Goal: Task Accomplishment & Management: Use online tool/utility

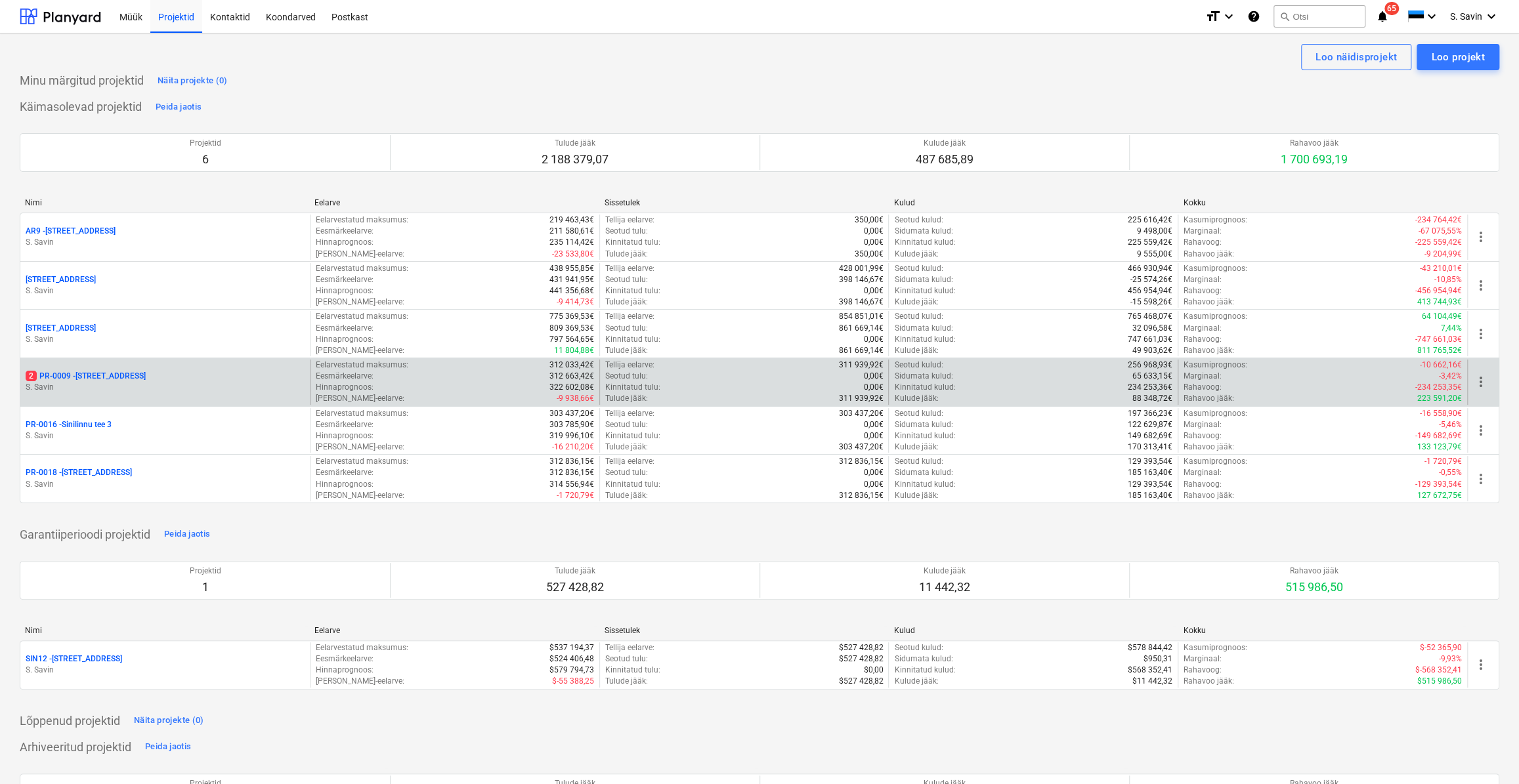
click at [159, 369] on div "2 PR-0009 - Pohla tee 4 [PERSON_NAME]" at bounding box center [165, 382] width 289 height 46
click at [208, 375] on div "2 PR-0009 - Pohla tee 4" at bounding box center [165, 376] width 279 height 11
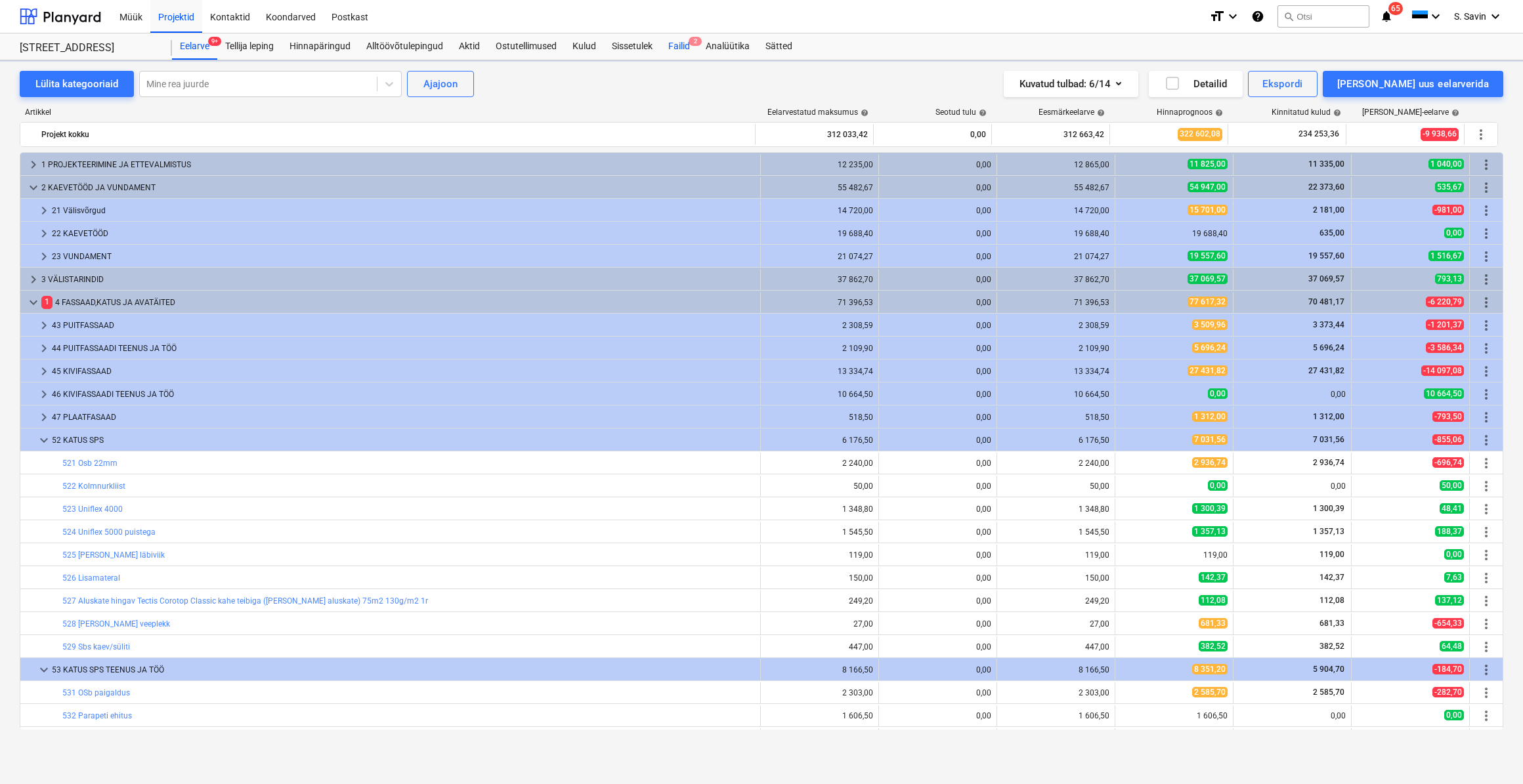
click at [689, 52] on div "Failid 2" at bounding box center [679, 47] width 38 height 26
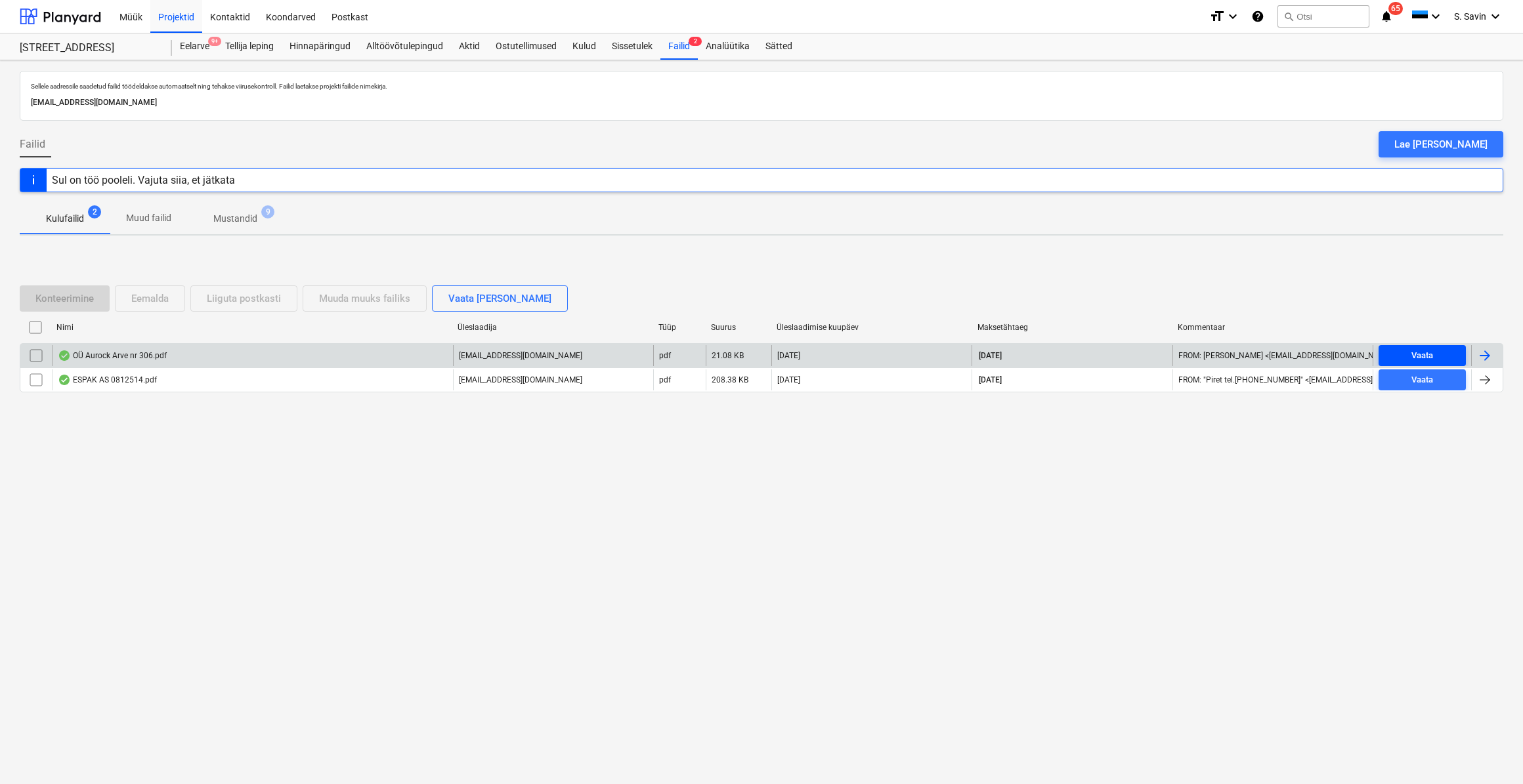
click at [1390, 355] on span "Vaata" at bounding box center [1422, 356] width 77 height 15
click at [1483, 348] on div at bounding box center [1485, 356] width 16 height 16
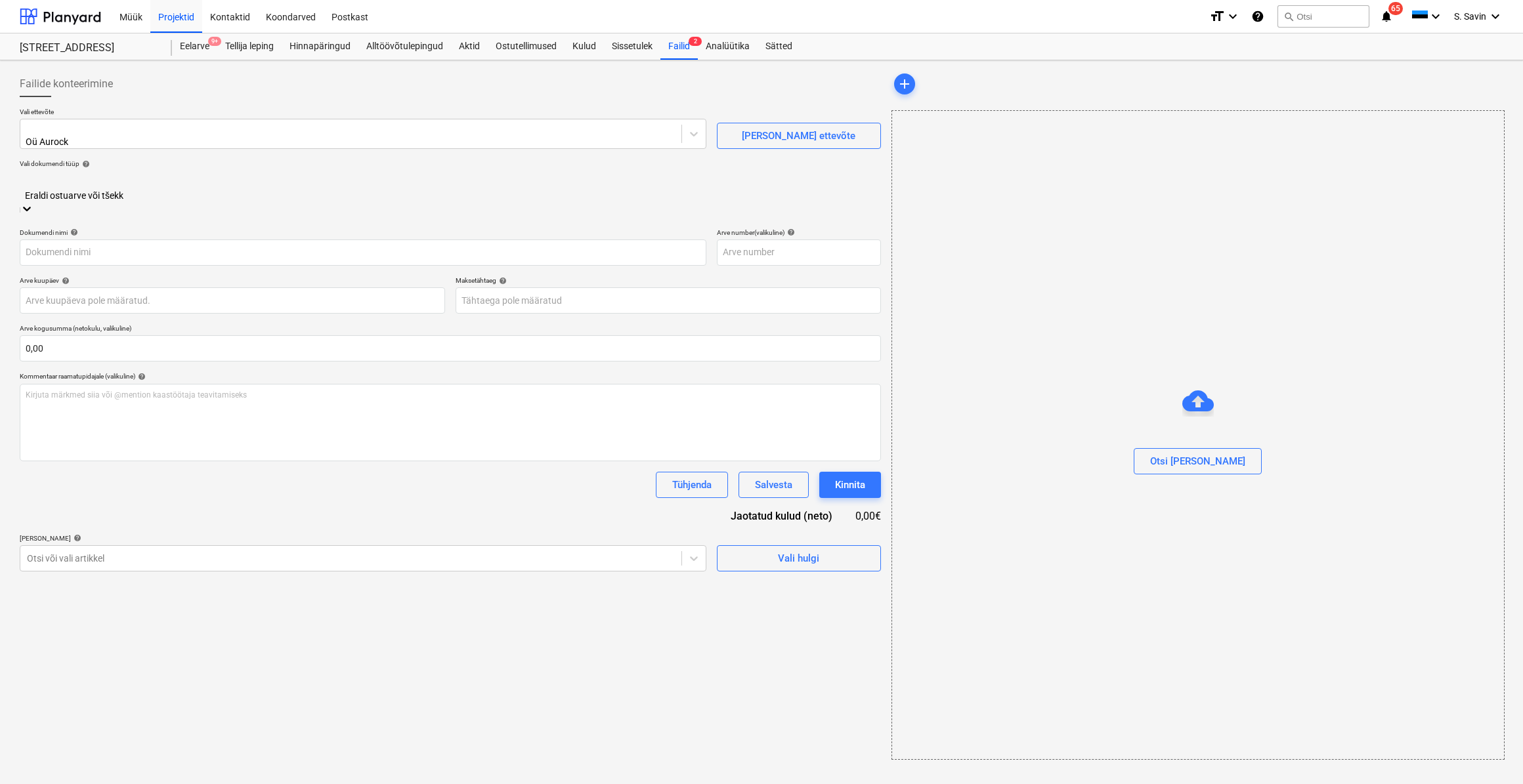
type input "306"
type input "[DATE]"
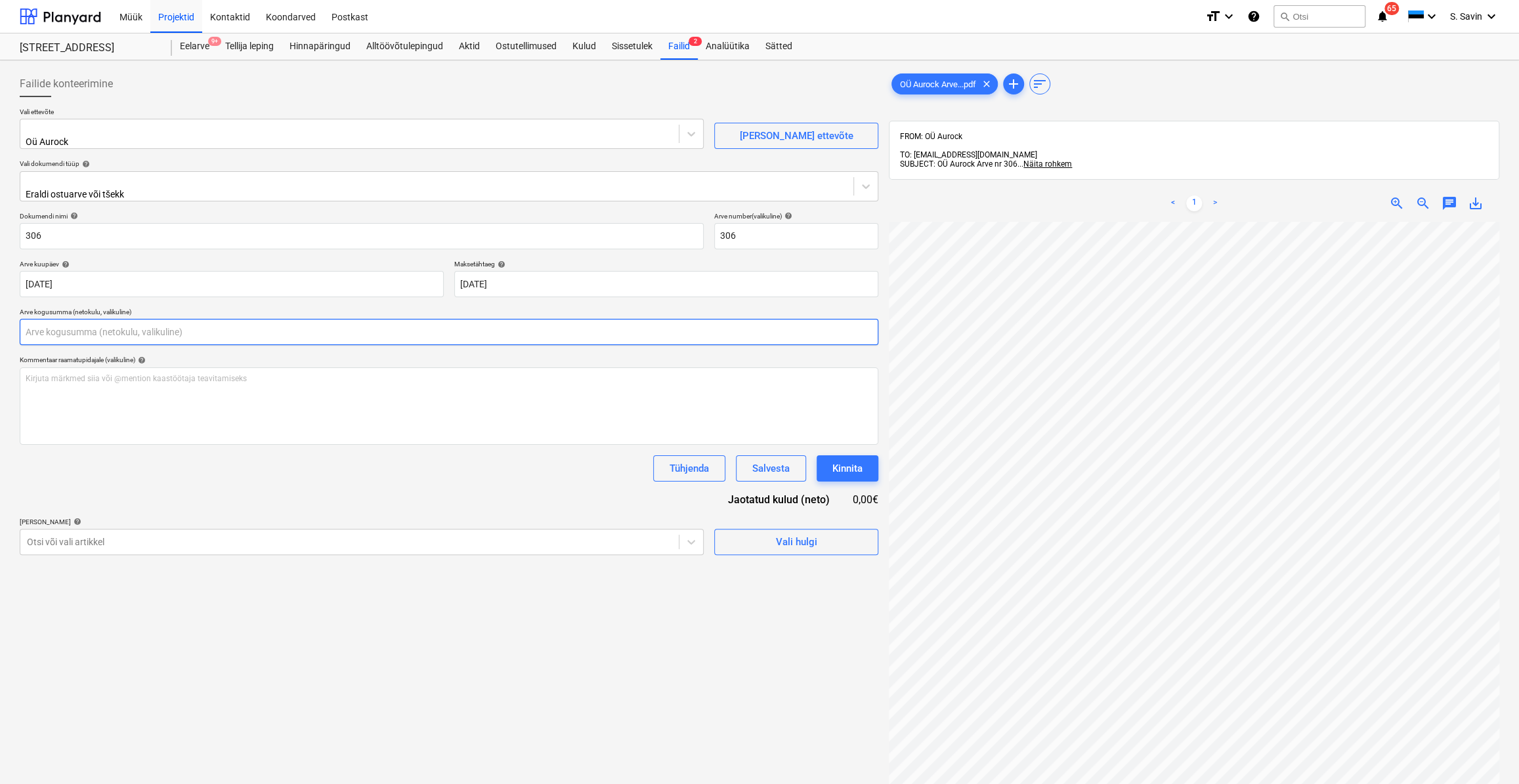
click at [61, 324] on input "text" at bounding box center [449, 332] width 858 height 26
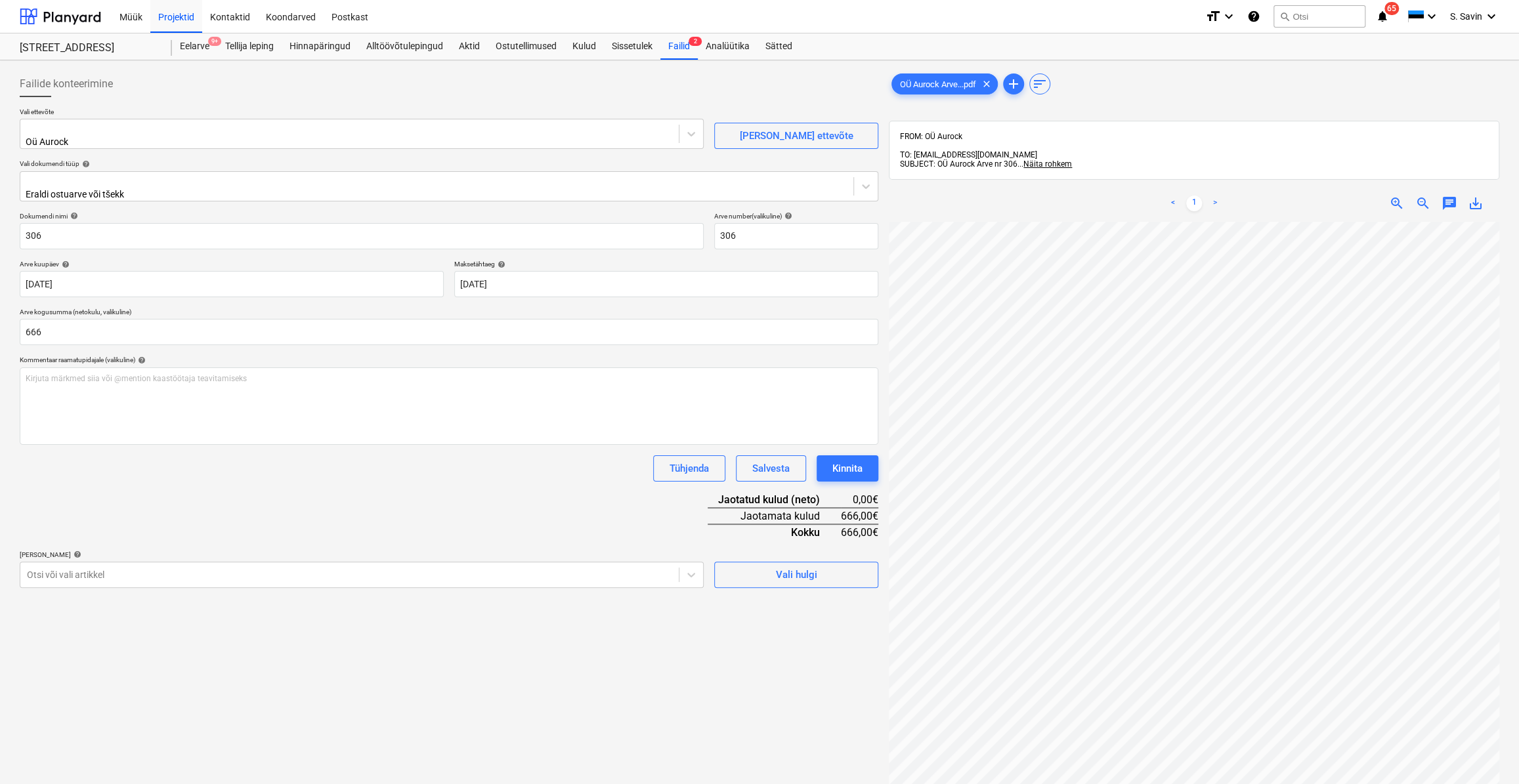
type input "666,00"
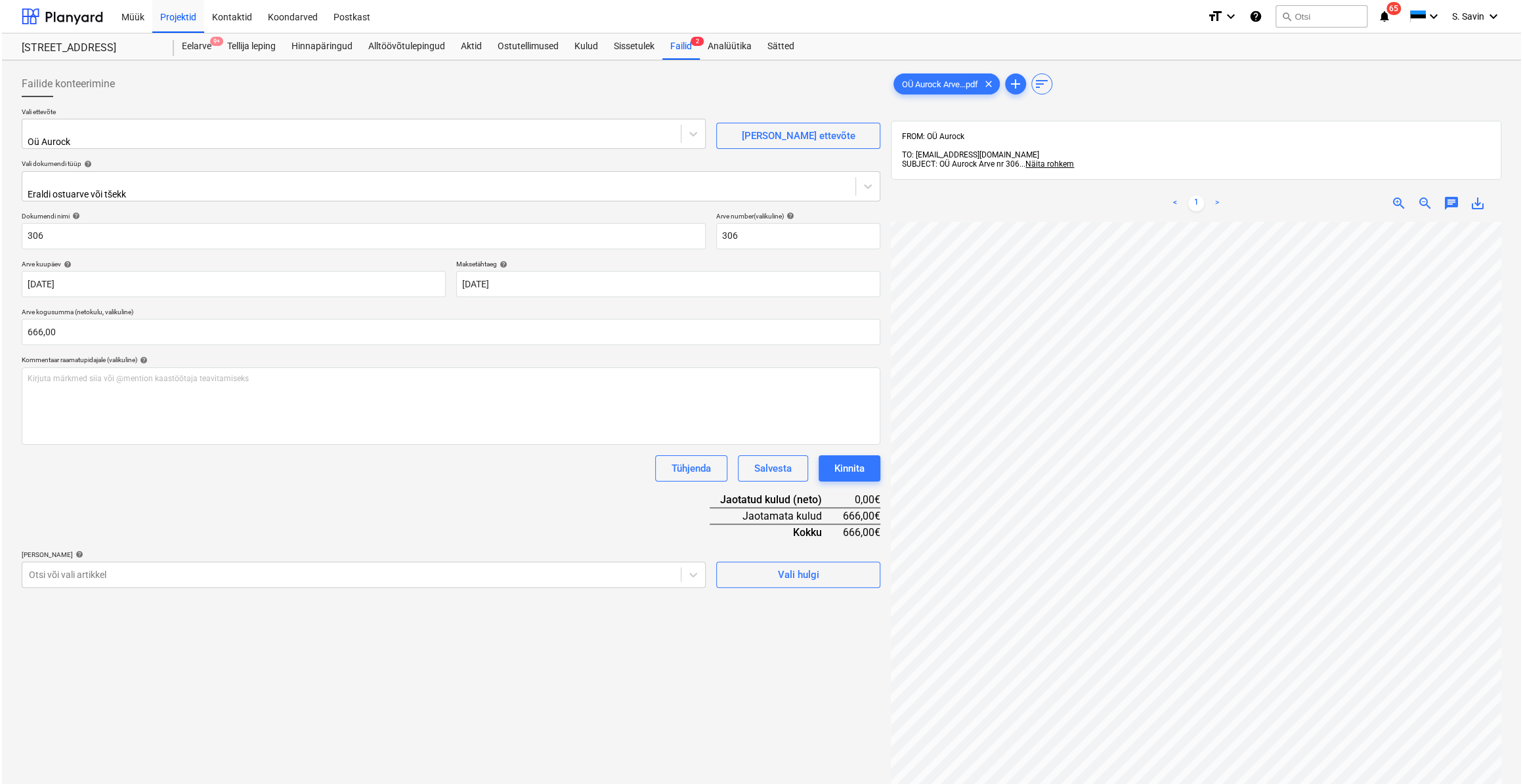
scroll to position [69, 56]
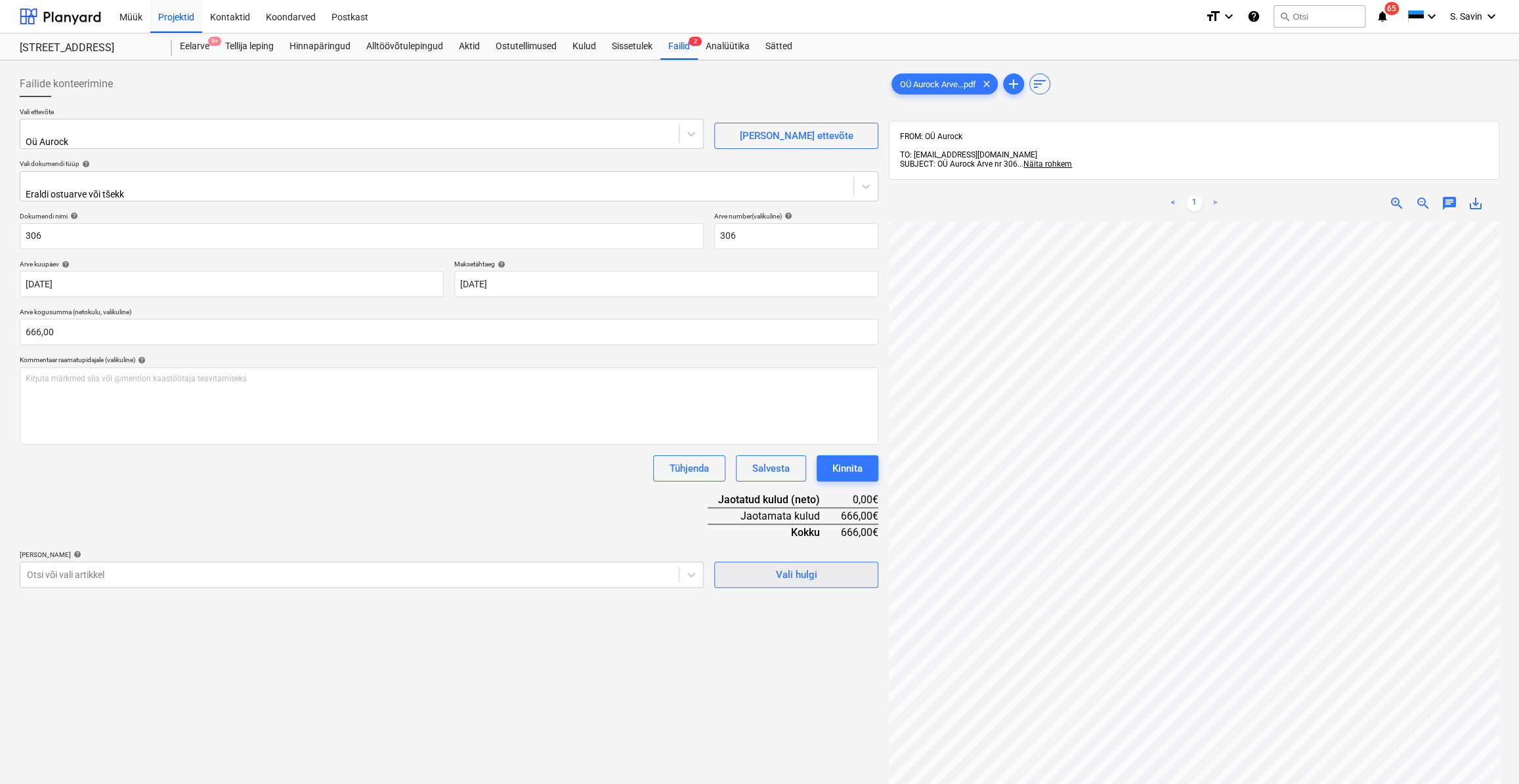
click at [750, 566] on span "Vali hulgi" at bounding box center [796, 575] width 131 height 17
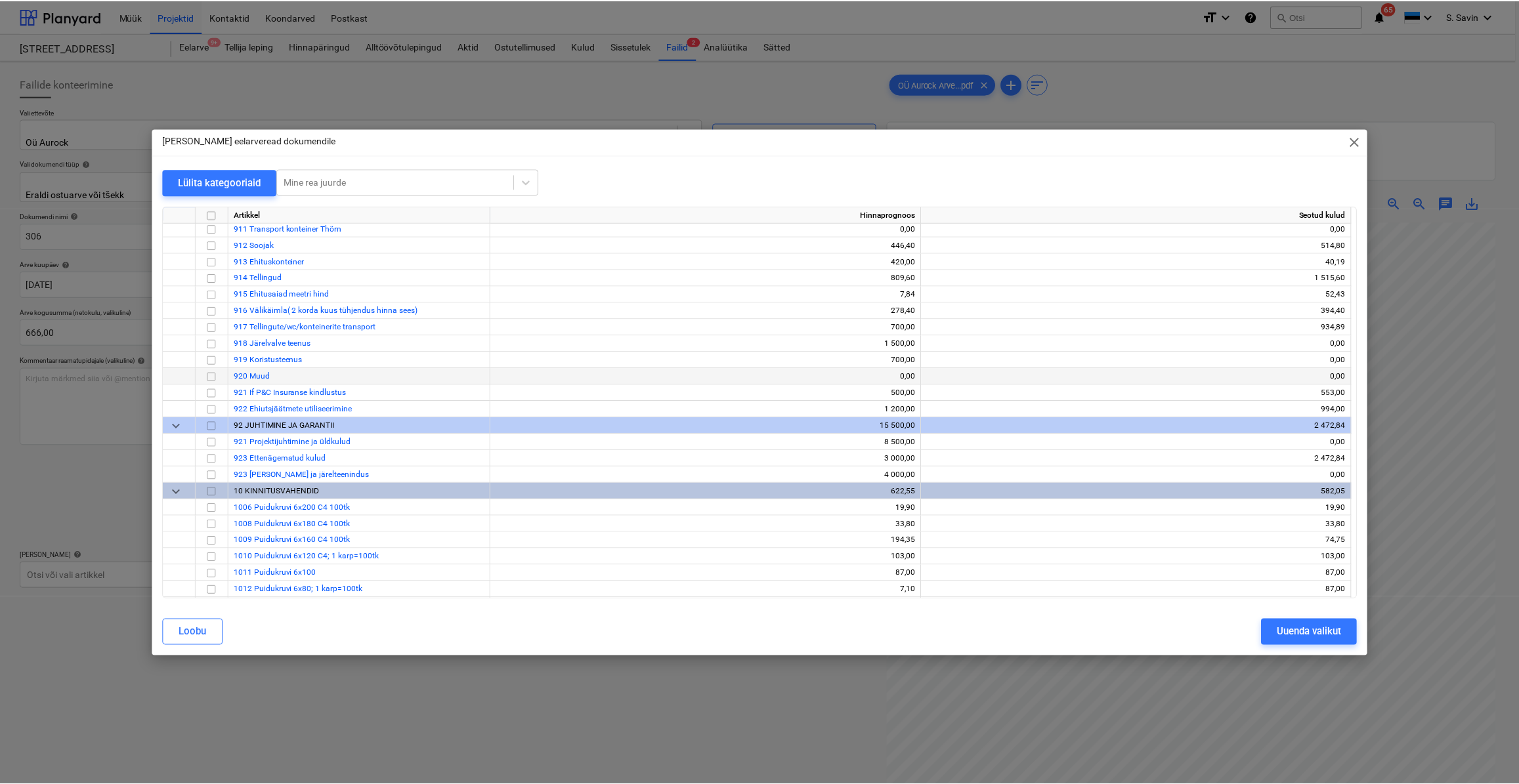
scroll to position [8232, 0]
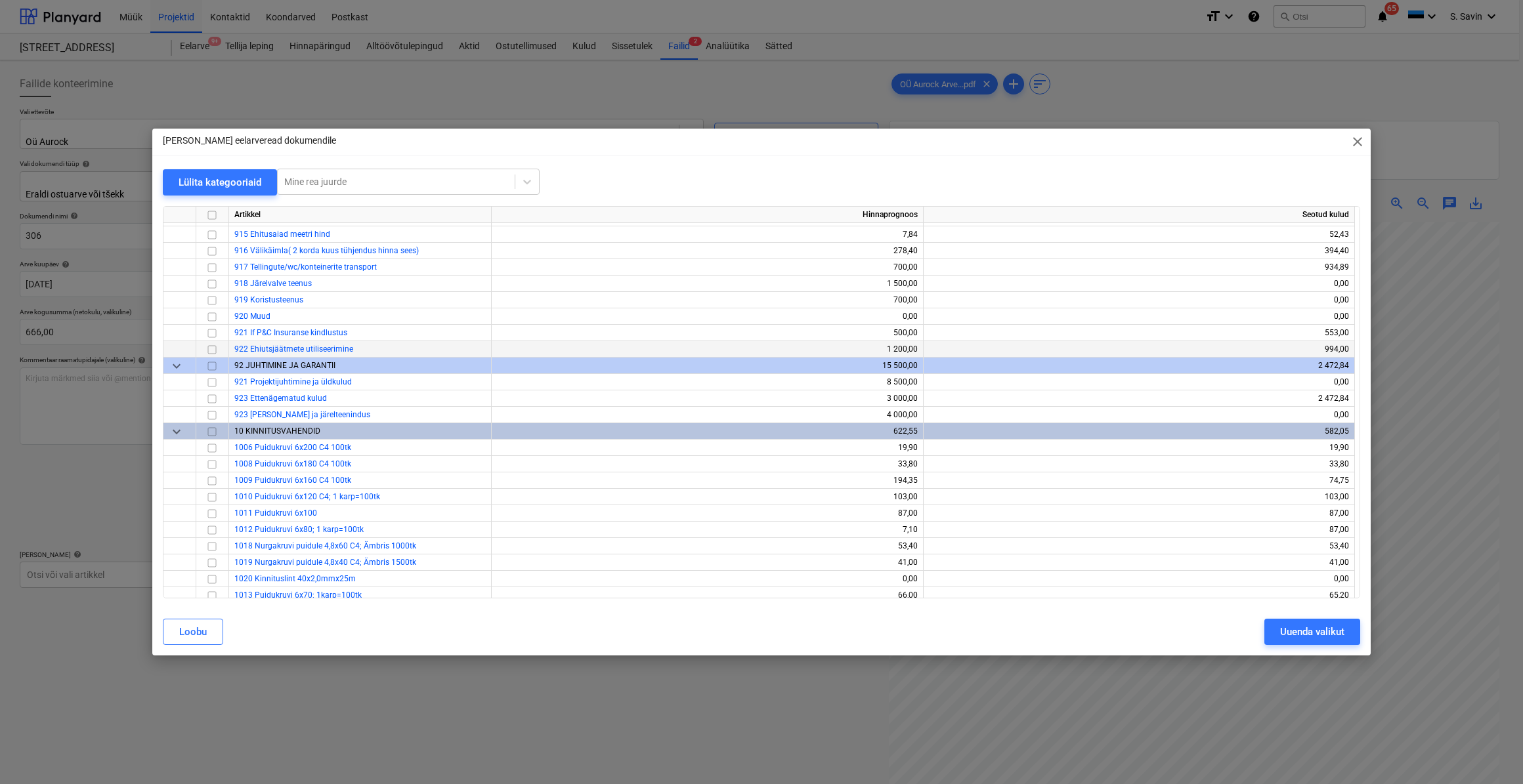
click at [210, 350] on input "checkbox" at bounding box center [212, 349] width 16 height 16
click at [1329, 631] on div "Uuenda valikut" at bounding box center [1312, 632] width 64 height 17
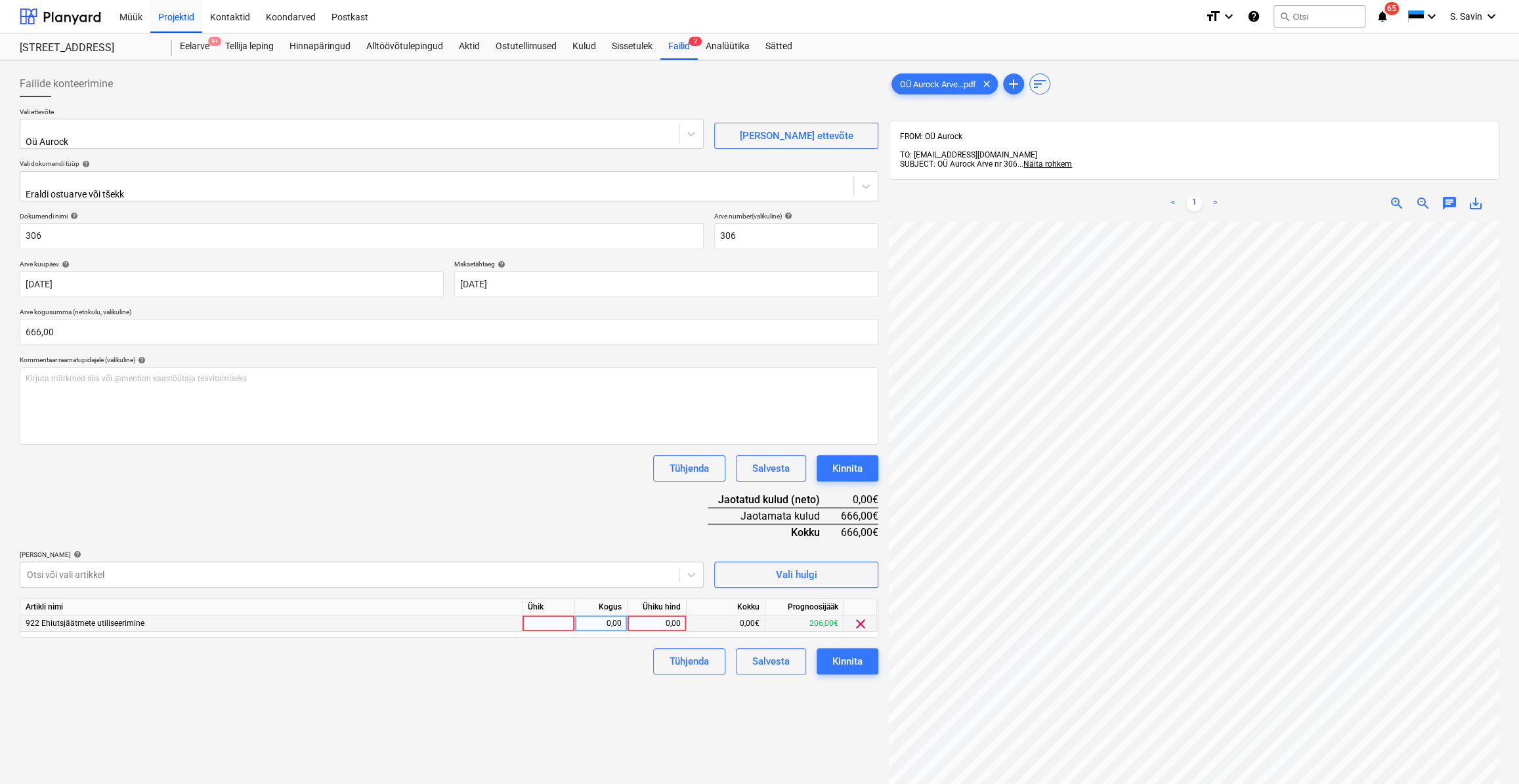
click at [544, 616] on div at bounding box center [548, 624] width 52 height 17
type input "kmpl."
click at [599, 618] on div "0,00" at bounding box center [601, 624] width 42 height 17
type input "1"
click at [636, 616] on div "0,00" at bounding box center [657, 624] width 48 height 17
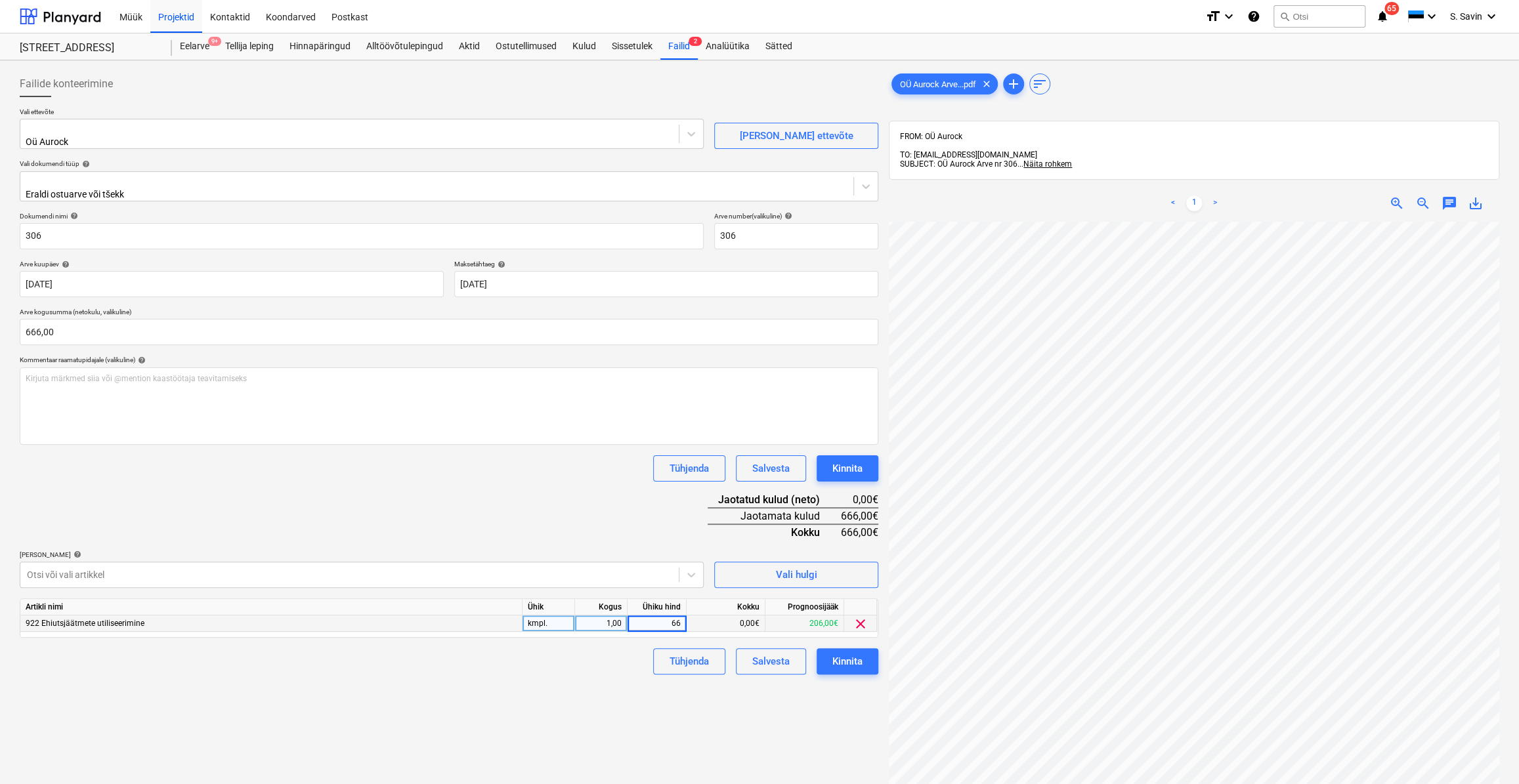
type input "666"
click at [612, 660] on div "Tühjenda Salvesta Kinnita" at bounding box center [449, 662] width 858 height 26
click at [834, 653] on div "Kinnita" at bounding box center [848, 661] width 30 height 17
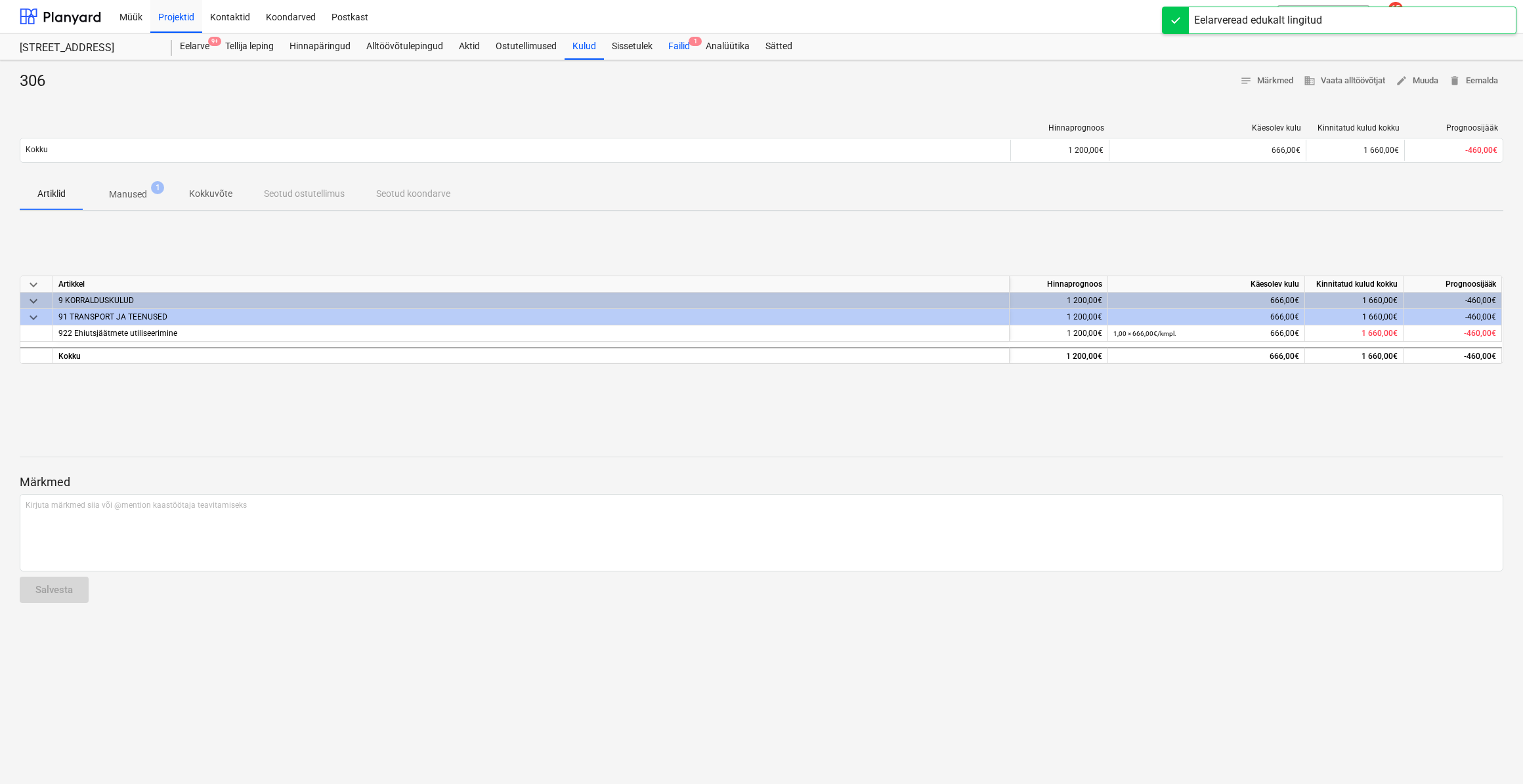
click at [687, 50] on div "Failid 1" at bounding box center [679, 47] width 38 height 26
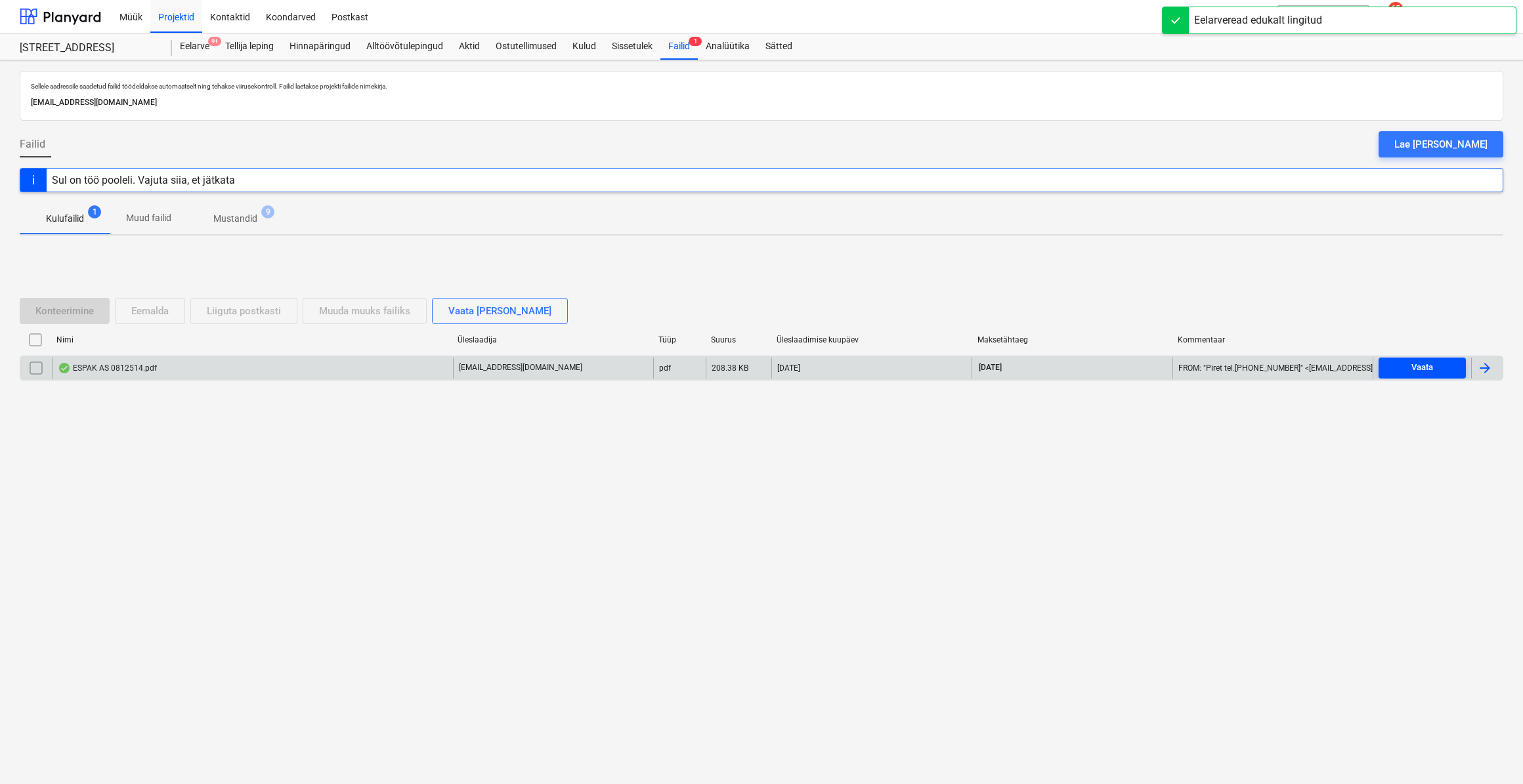
click at [1442, 371] on span "Vaata" at bounding box center [1422, 367] width 77 height 15
click at [1484, 370] on div at bounding box center [1485, 368] width 16 height 16
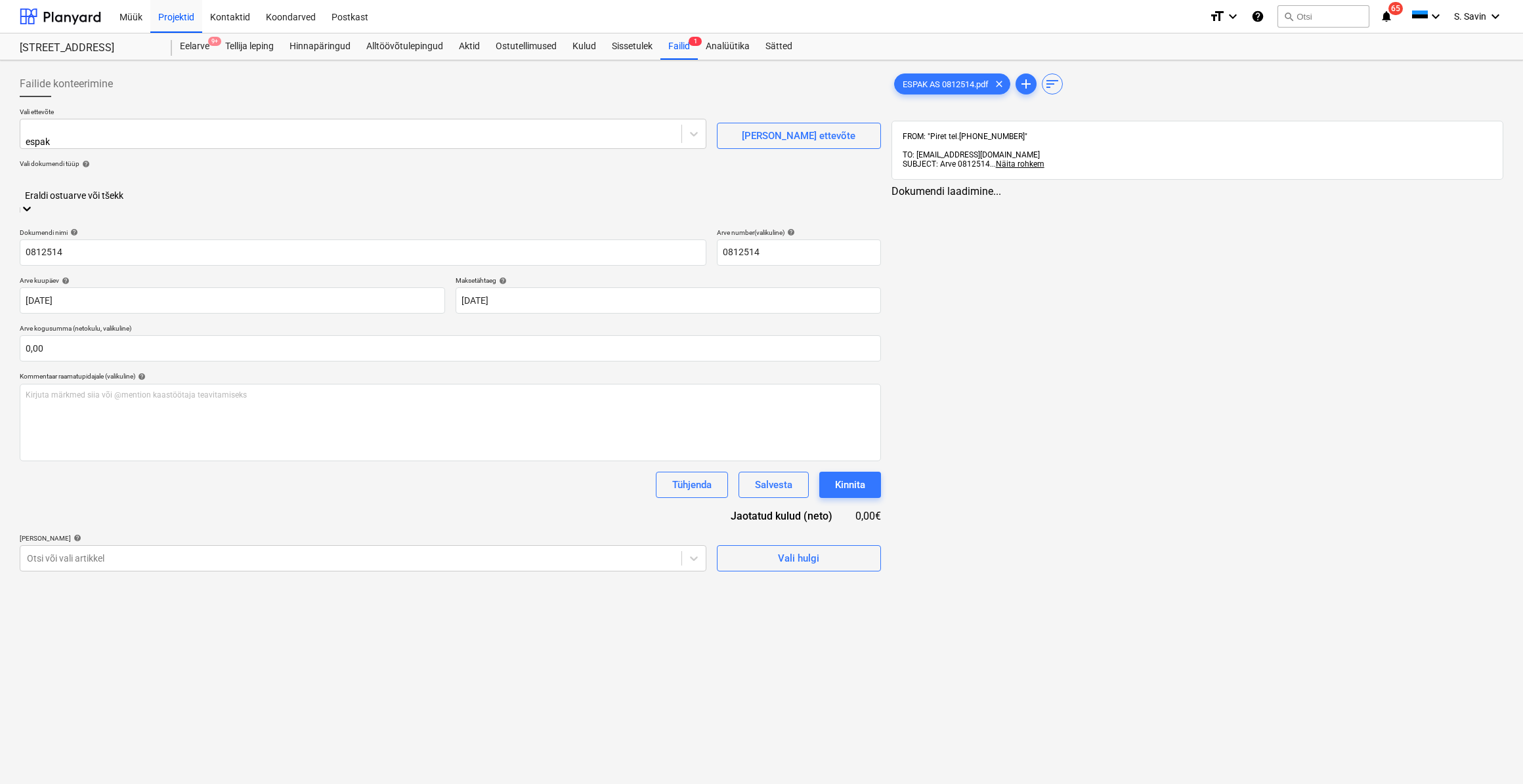
type input "0812514"
type input "[DATE]"
click at [173, 336] on input "text" at bounding box center [450, 349] width 861 height 26
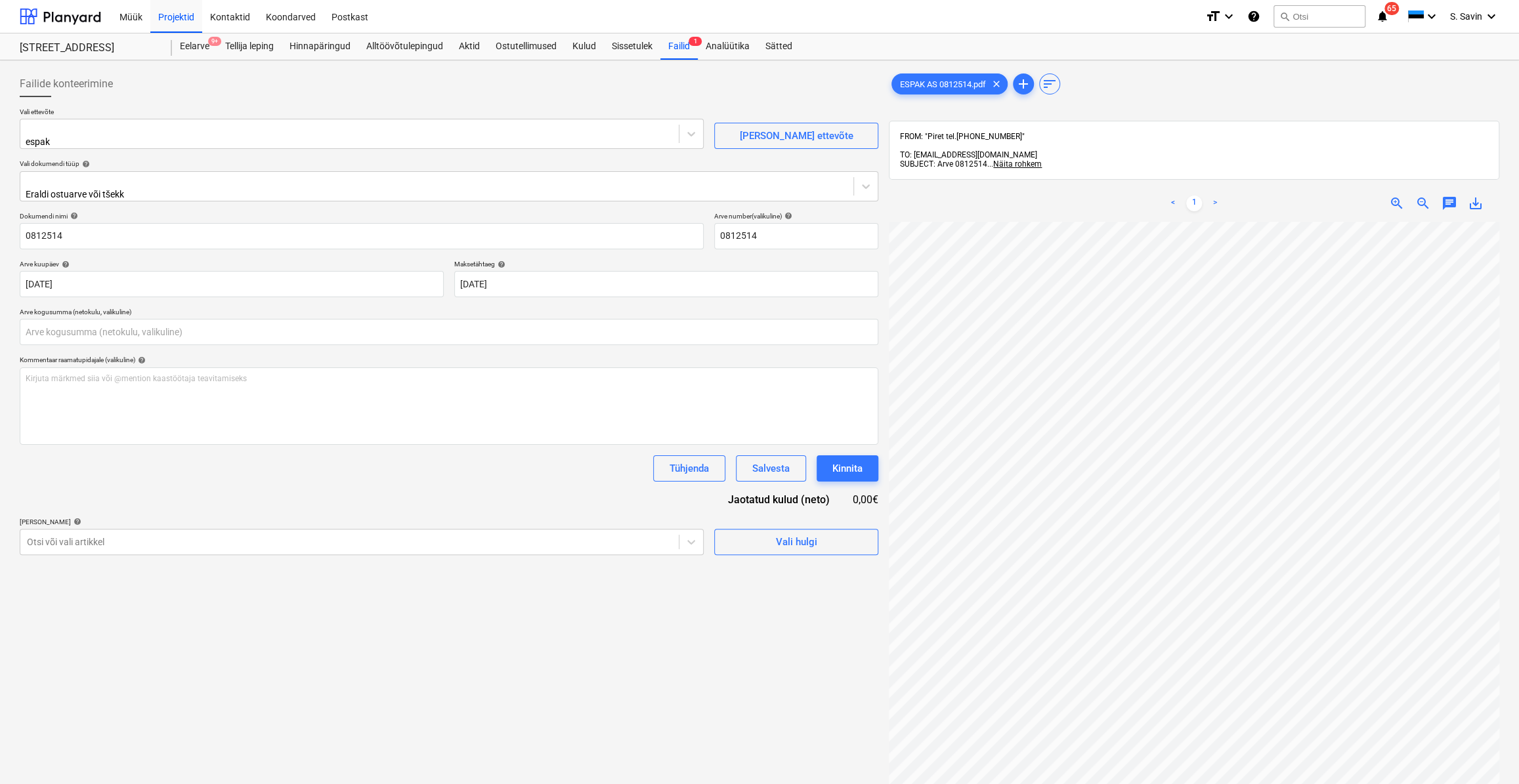
type input "0,00"
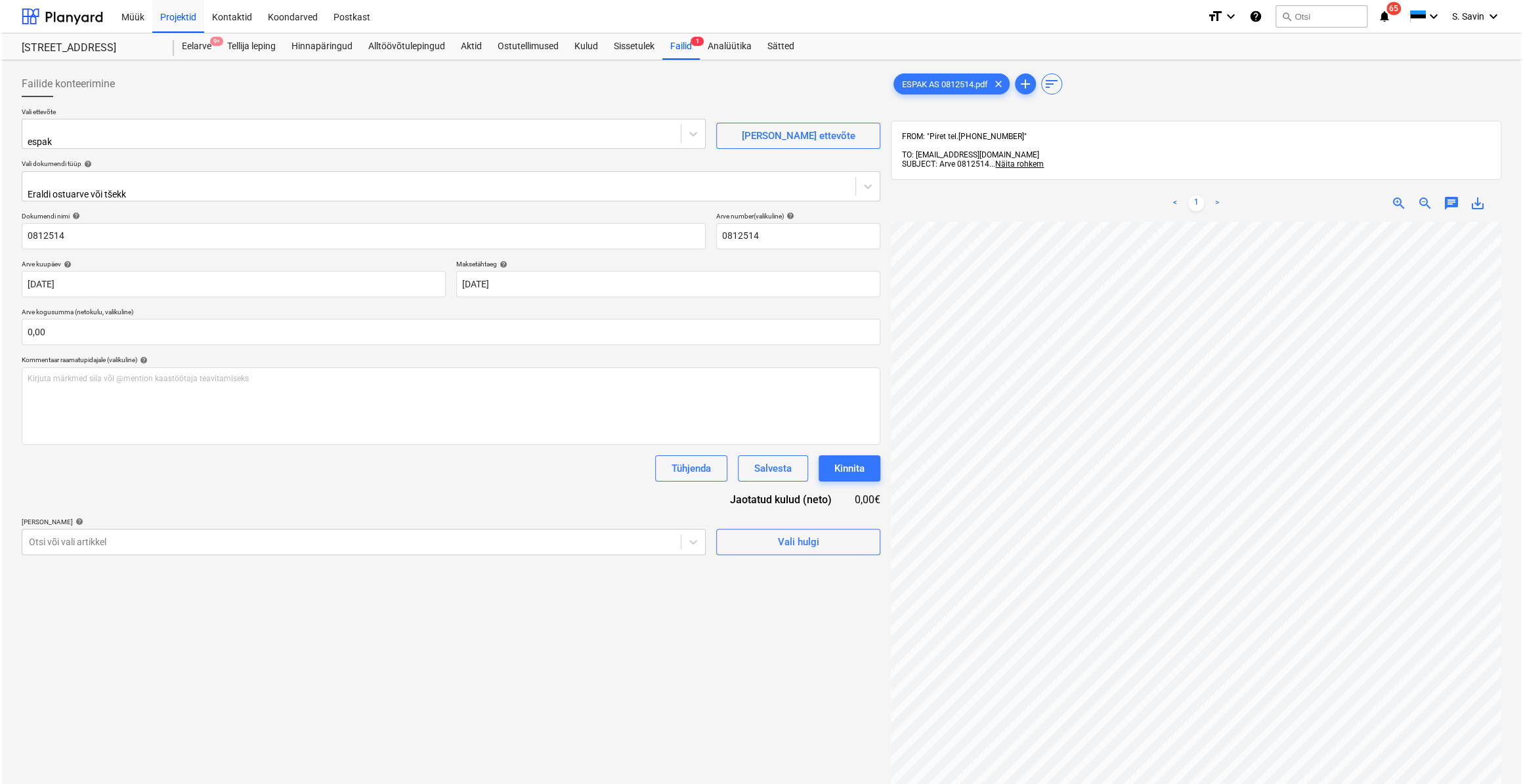
scroll to position [54, 80]
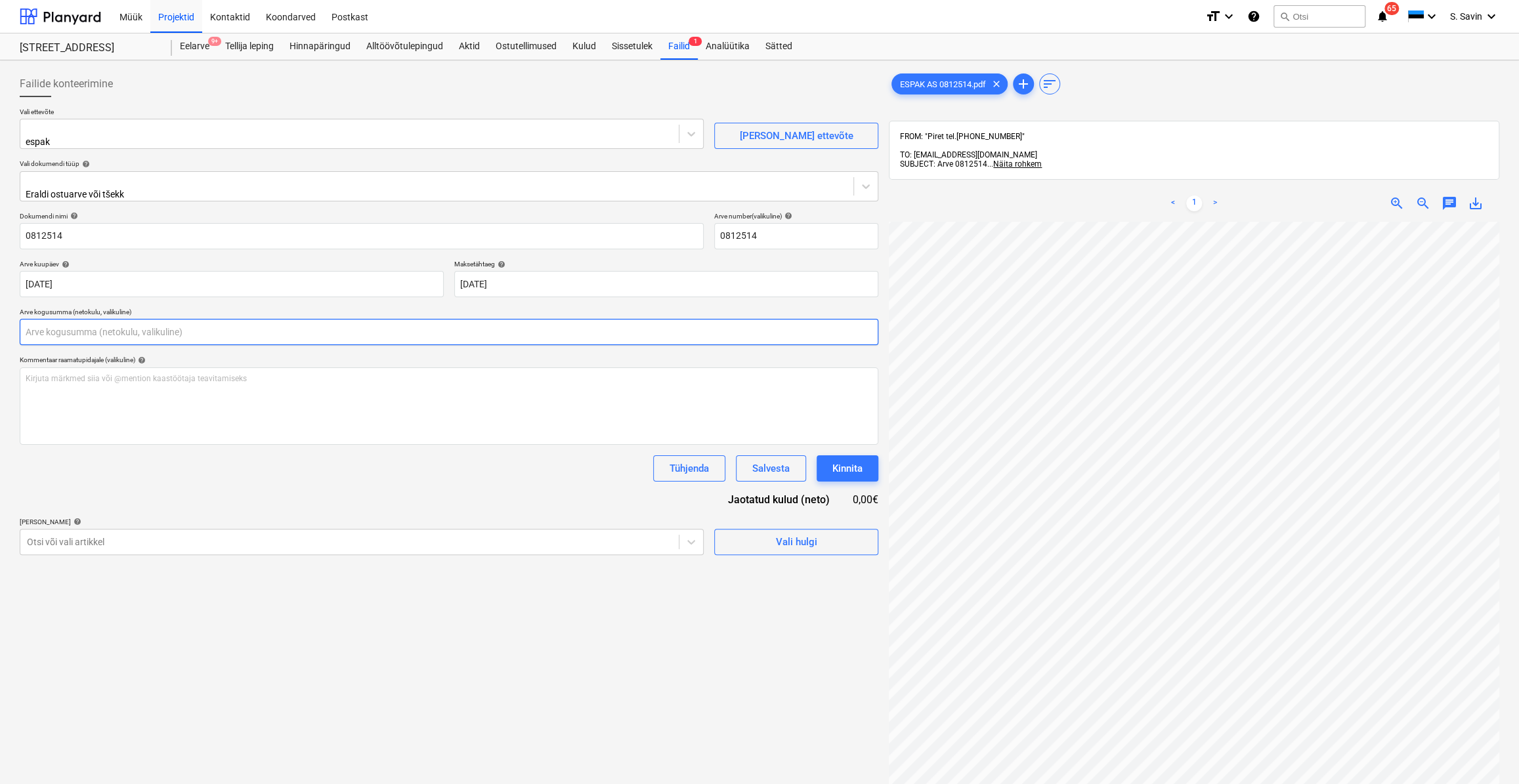
click at [281, 328] on input "text" at bounding box center [449, 332] width 858 height 26
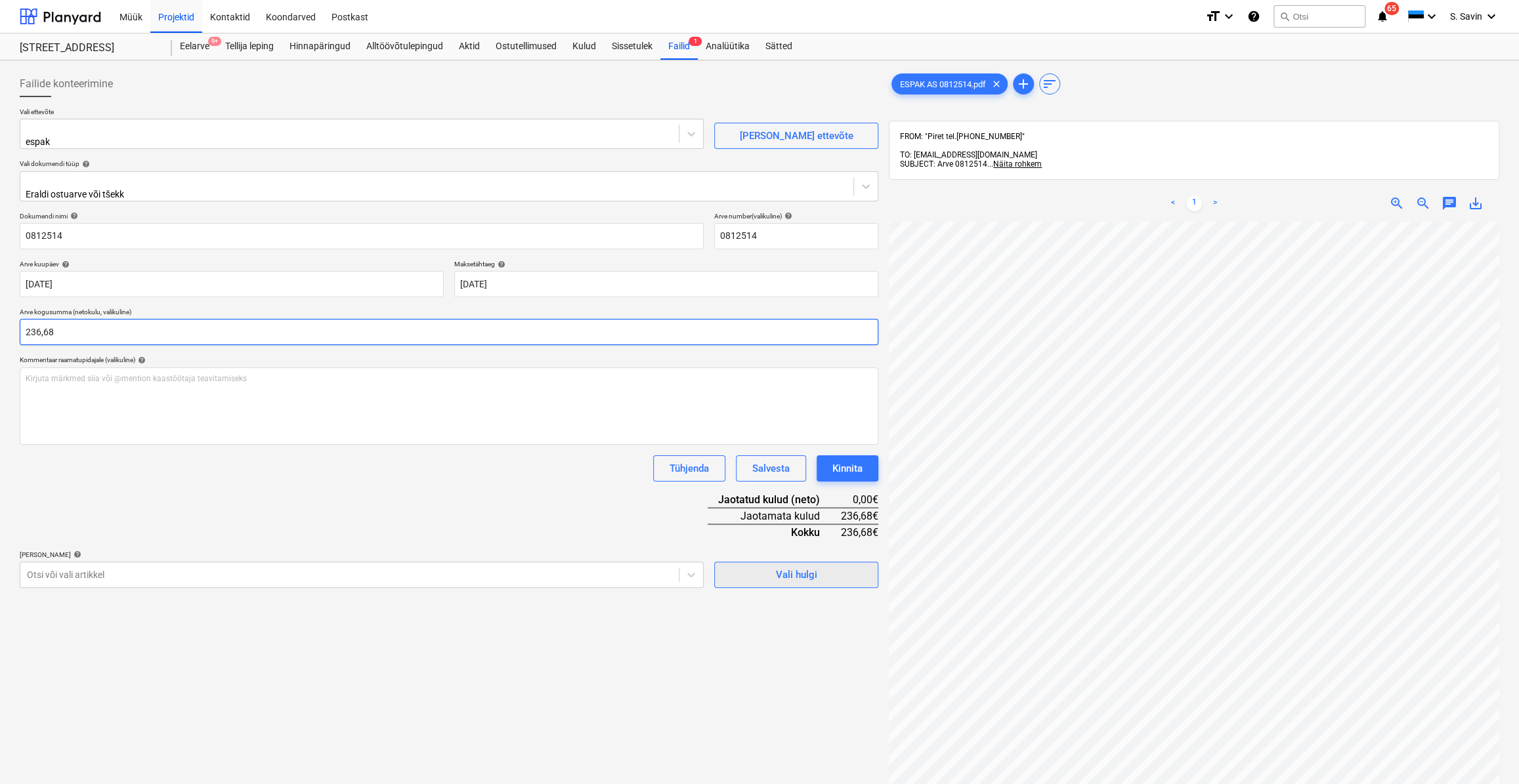
type input "236,68"
click at [743, 570] on span "Vali hulgi" at bounding box center [796, 575] width 131 height 17
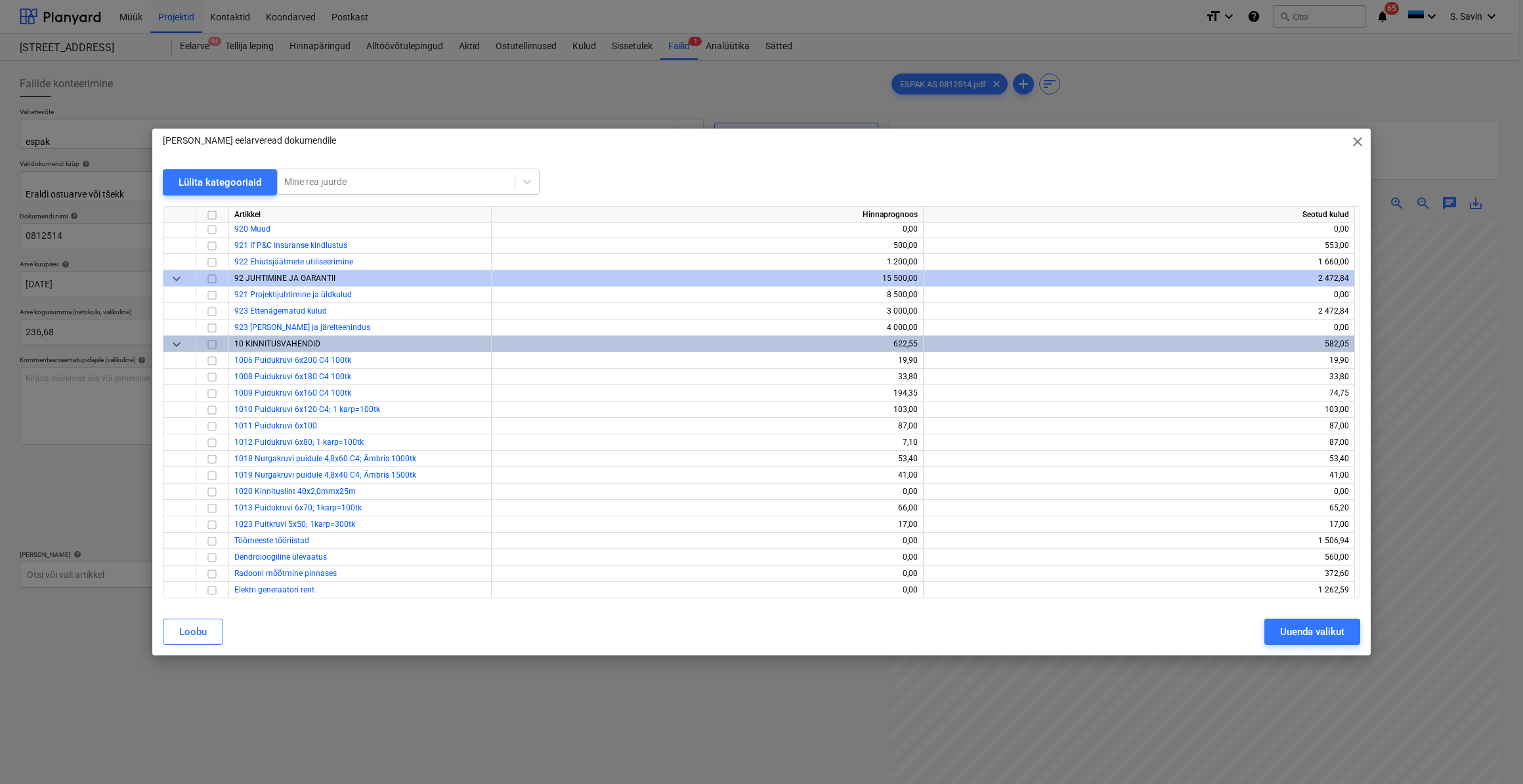
scroll to position [8072, 0]
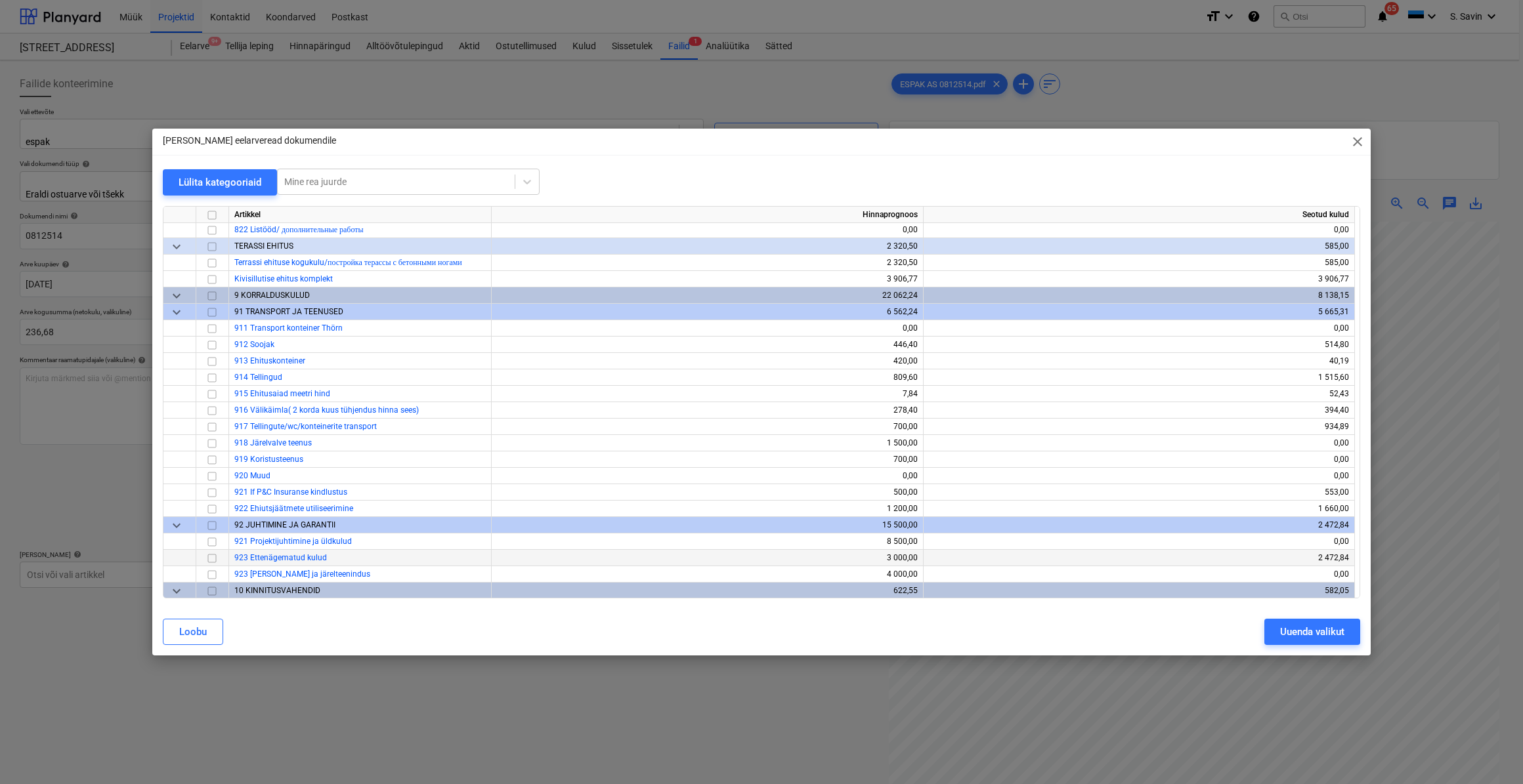
click at [215, 557] on input "checkbox" at bounding box center [212, 558] width 16 height 16
click at [212, 558] on input "checkbox" at bounding box center [212, 558] width 16 height 16
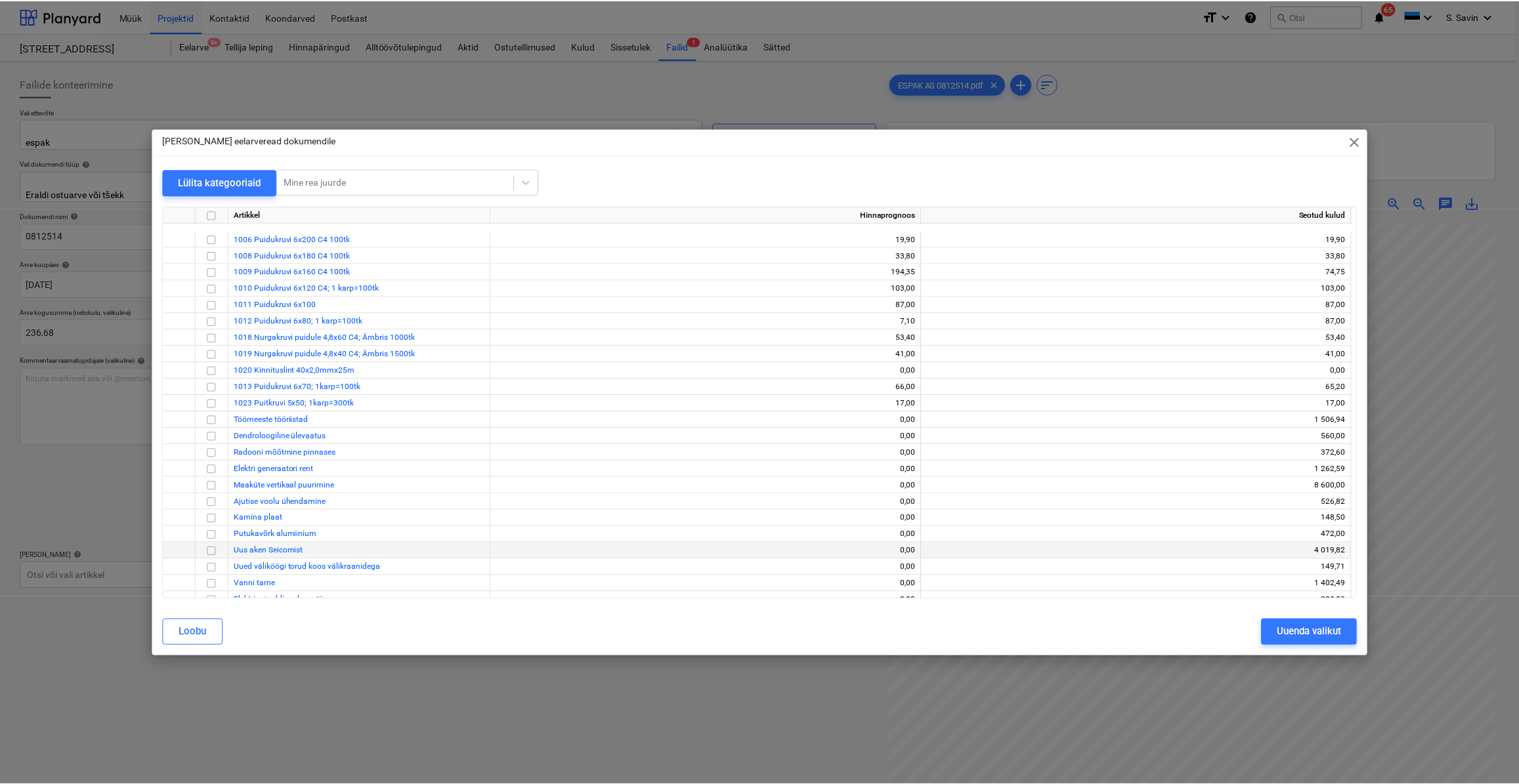
scroll to position [8550, 0]
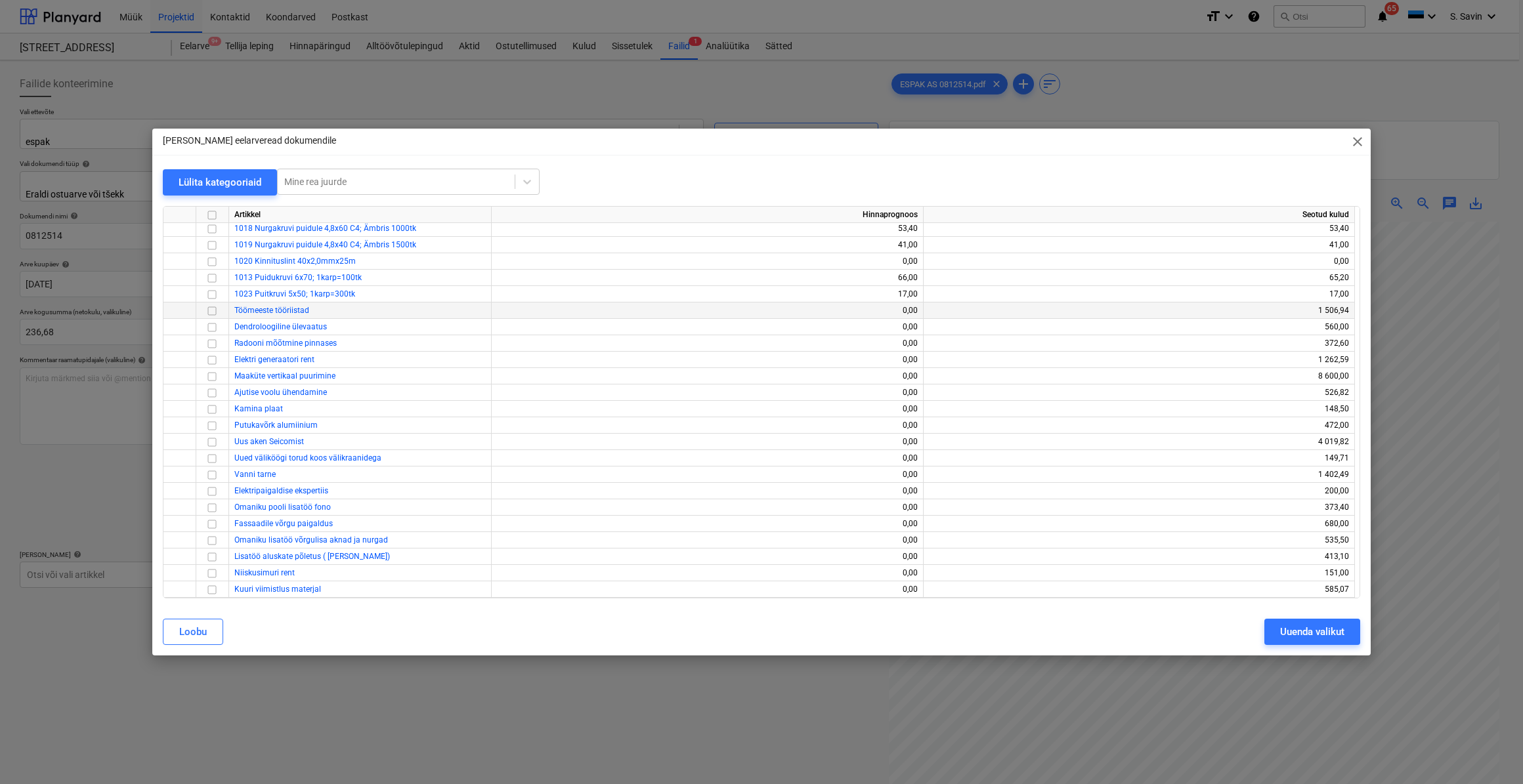
click at [211, 311] on input "checkbox" at bounding box center [212, 310] width 16 height 16
click at [1331, 632] on div "Uuenda valikut" at bounding box center [1312, 632] width 64 height 17
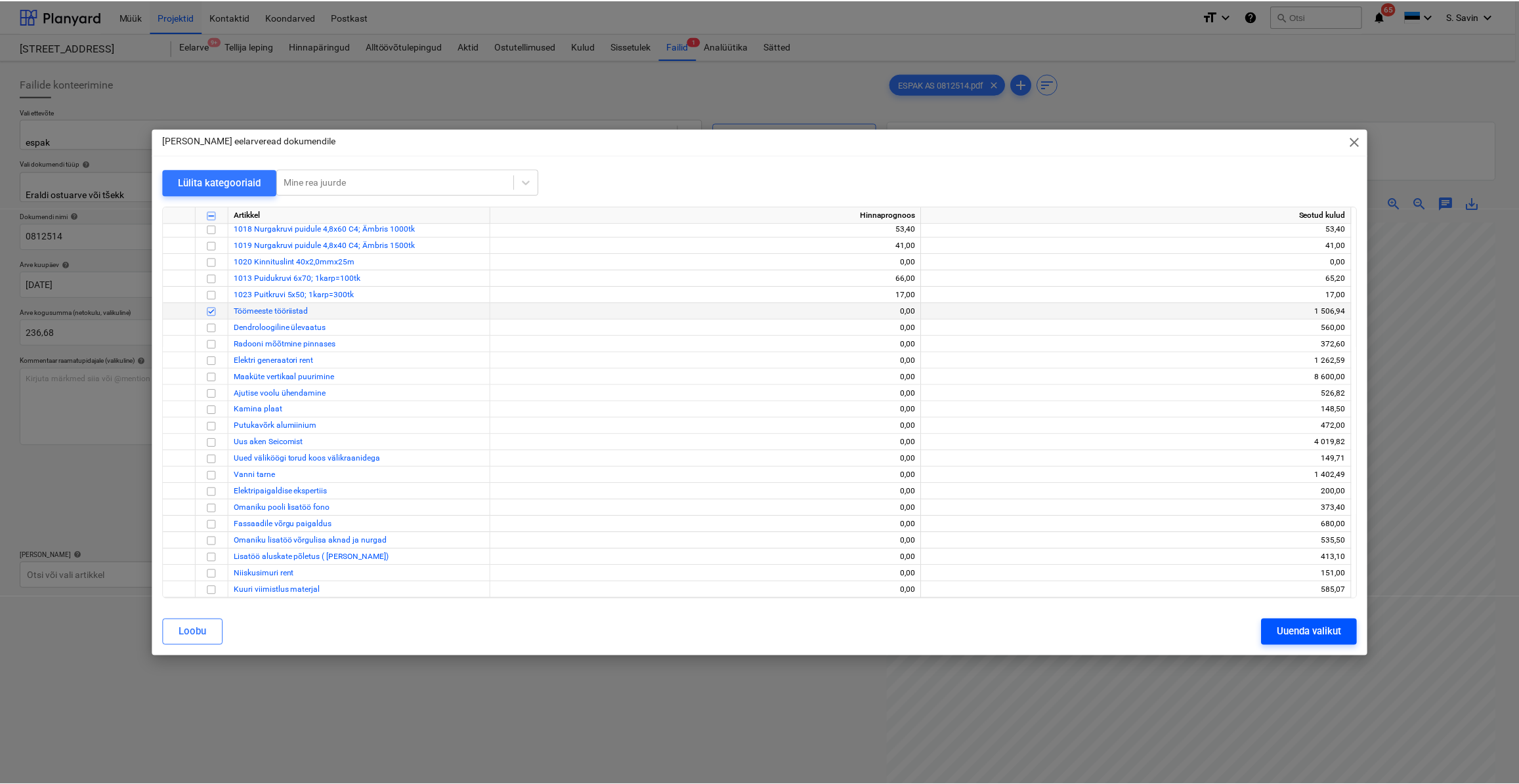
scroll to position [54, 79]
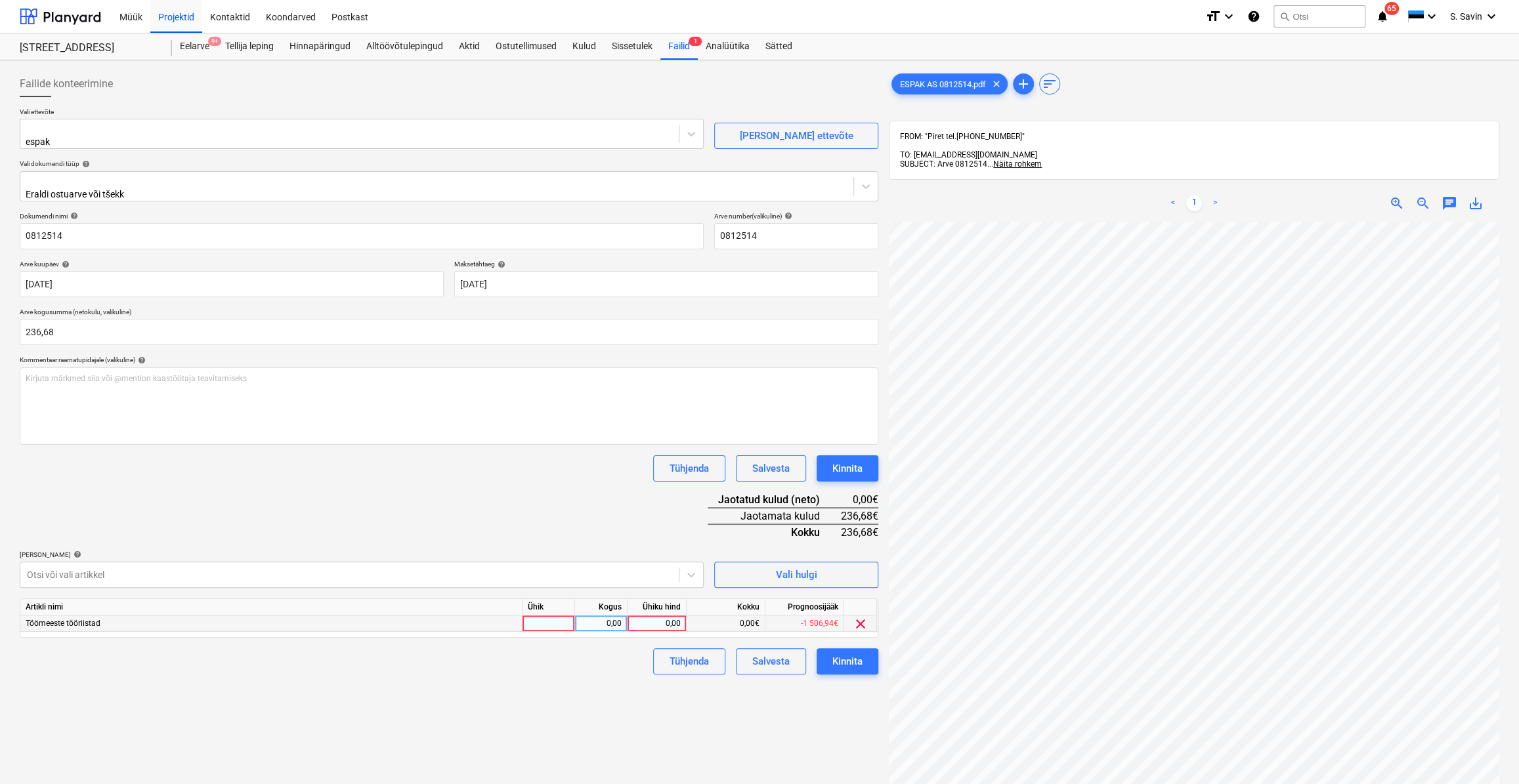
click at [540, 621] on div at bounding box center [548, 624] width 52 height 17
type input "kmpl."
click at [594, 620] on div "0,00" at bounding box center [601, 624] width 42 height 17
type input "1"
click at [646, 616] on div "0,00" at bounding box center [657, 624] width 48 height 17
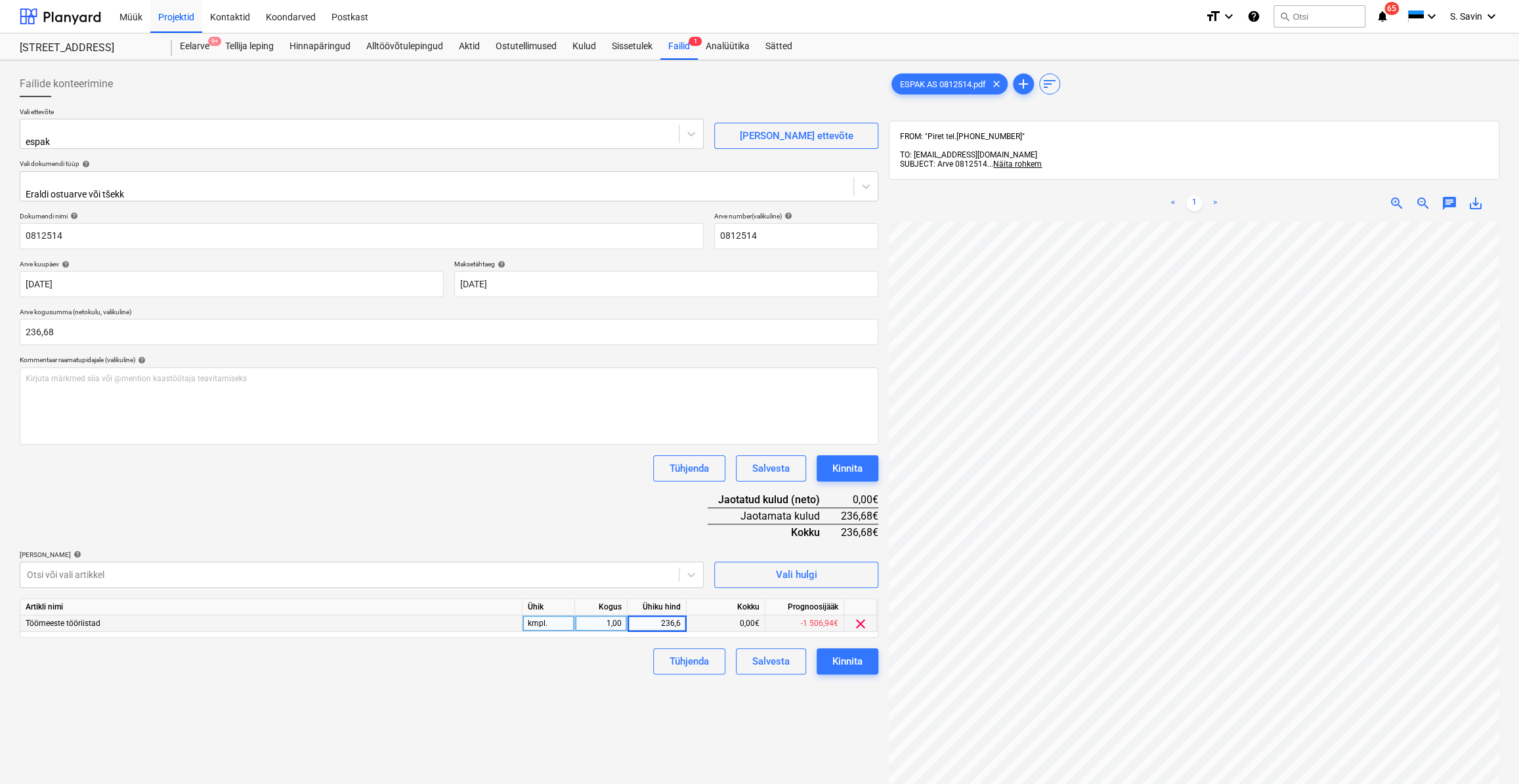
type input "236,68"
click at [624, 651] on div "Tühjenda Salvesta Kinnita" at bounding box center [449, 662] width 858 height 26
click at [850, 653] on div "Kinnita" at bounding box center [848, 661] width 30 height 17
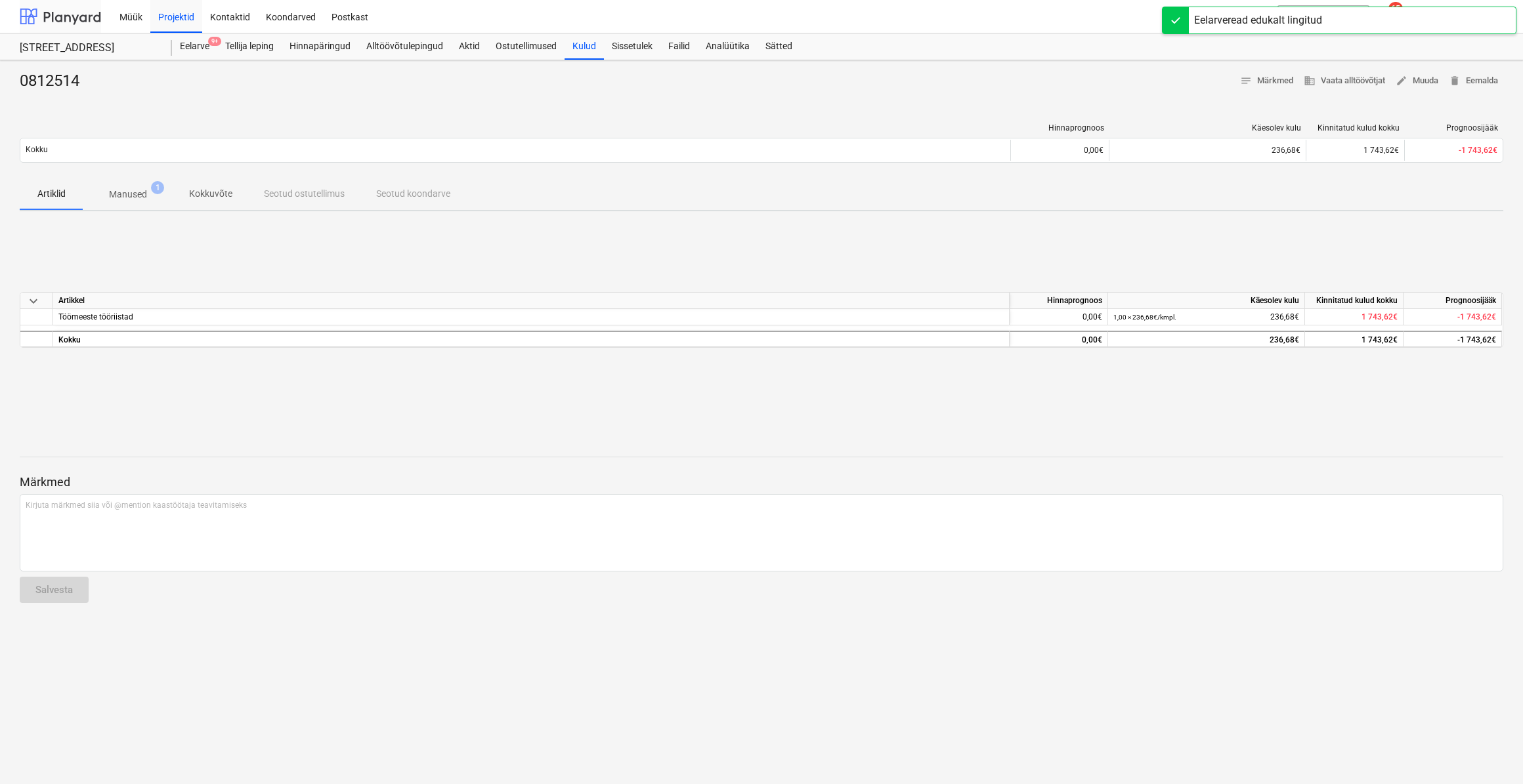
click at [75, 15] on div at bounding box center [60, 17] width 81 height 33
